Goal: Task Accomplishment & Management: Complete application form

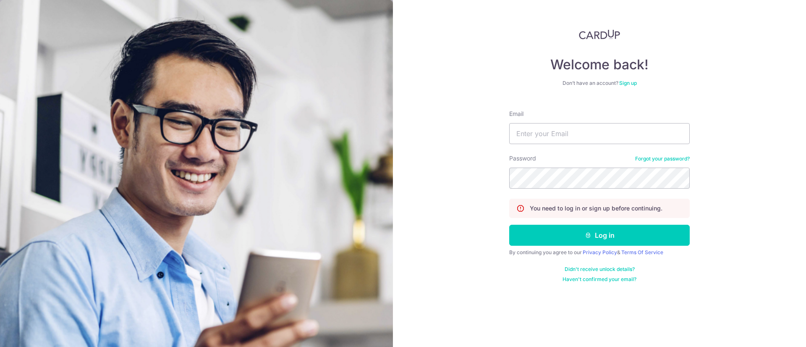
type input "[EMAIL_ADDRESS][DOMAIN_NAME]"
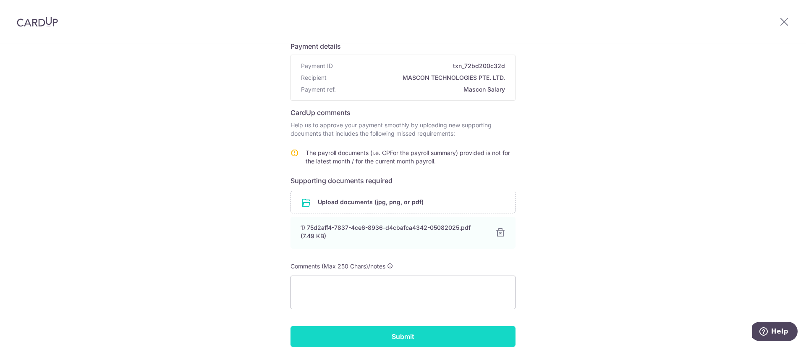
click at [446, 333] on input "Submit" at bounding box center [403, 336] width 225 height 21
